Goal: Task Accomplishment & Management: Manage account settings

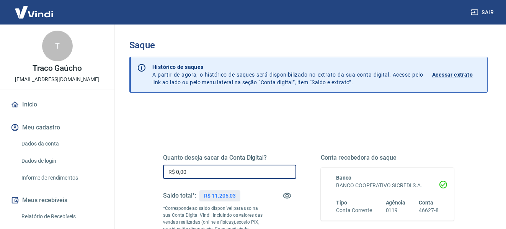
drag, startPoint x: 201, startPoint y: 171, endPoint x: 151, endPoint y: 171, distance: 50.5
click at [151, 171] on div "Quanto deseja sacar da Conta Digital? R$ 0,00 ​ Saldo total*: R$ 11.205,03 *Cor…" at bounding box center [308, 212] width 327 height 185
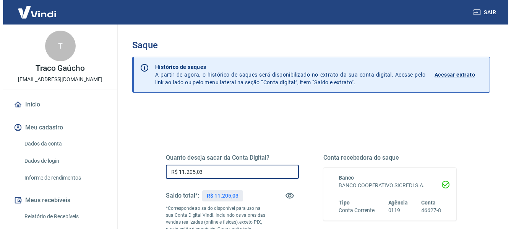
scroll to position [115, 0]
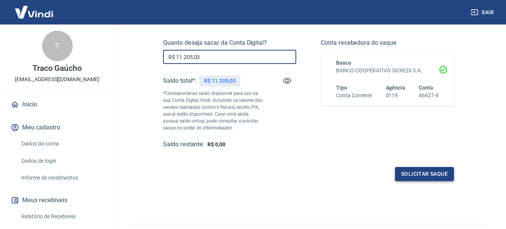
type input "R$ 11.205,03"
click at [414, 171] on button "Solicitar saque" at bounding box center [424, 174] width 59 height 14
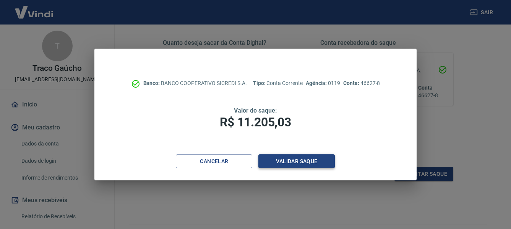
click at [285, 164] on button "Validar saque" at bounding box center [297, 161] width 77 height 14
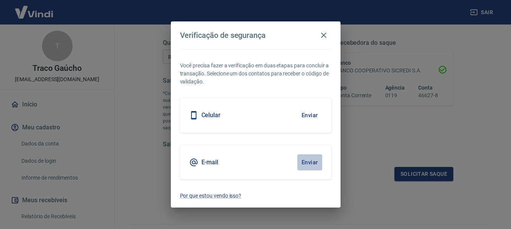
click at [308, 162] on button "Enviar" at bounding box center [310, 162] width 25 height 16
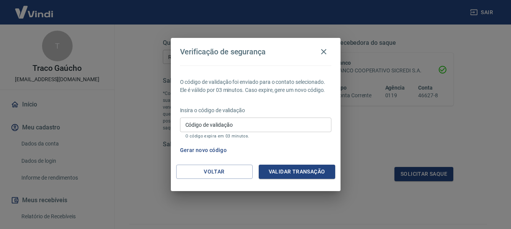
click at [230, 120] on input "Código de validação" at bounding box center [255, 124] width 151 height 14
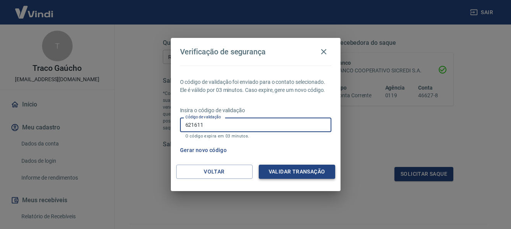
type input "621611"
click at [286, 168] on button "Validar transação" at bounding box center [297, 172] width 77 height 14
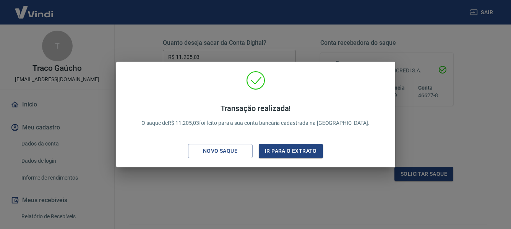
click at [304, 197] on div "Transação realizada! O saque de R$ 11.205,03 foi feito para a sua conta bancári…" at bounding box center [255, 114] width 511 height 229
